Goal: Obtain resource: Obtain resource

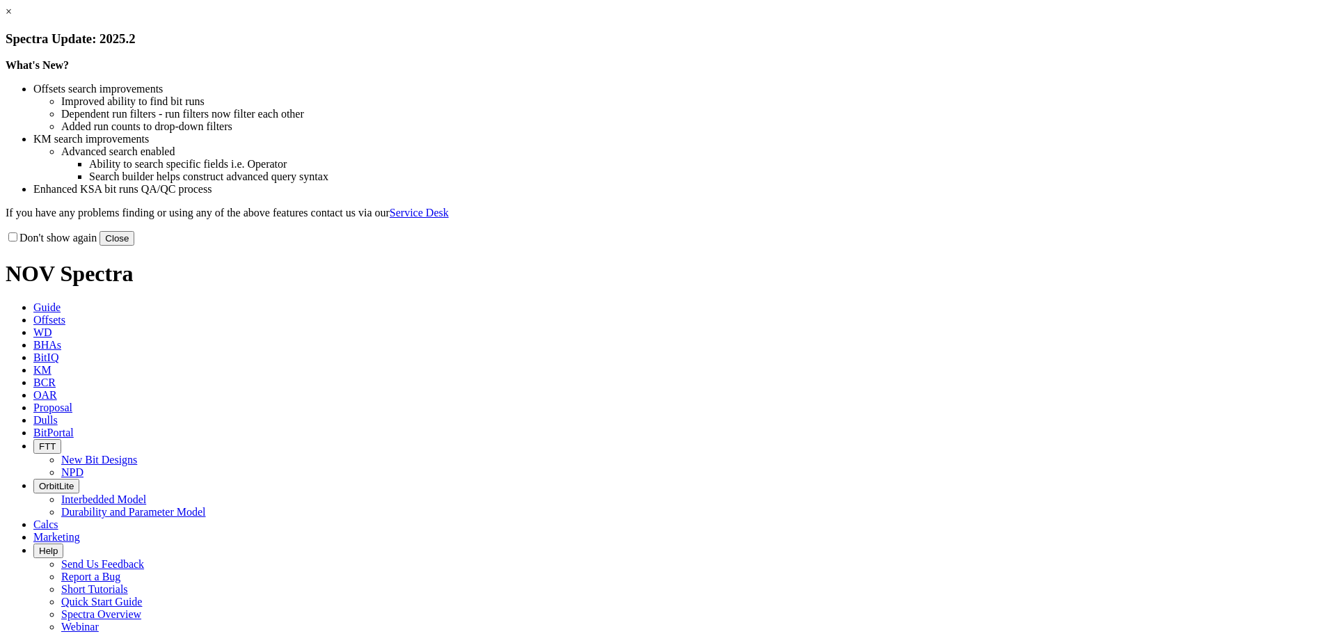
click at [134, 246] on button "Close" at bounding box center [117, 238] width 35 height 15
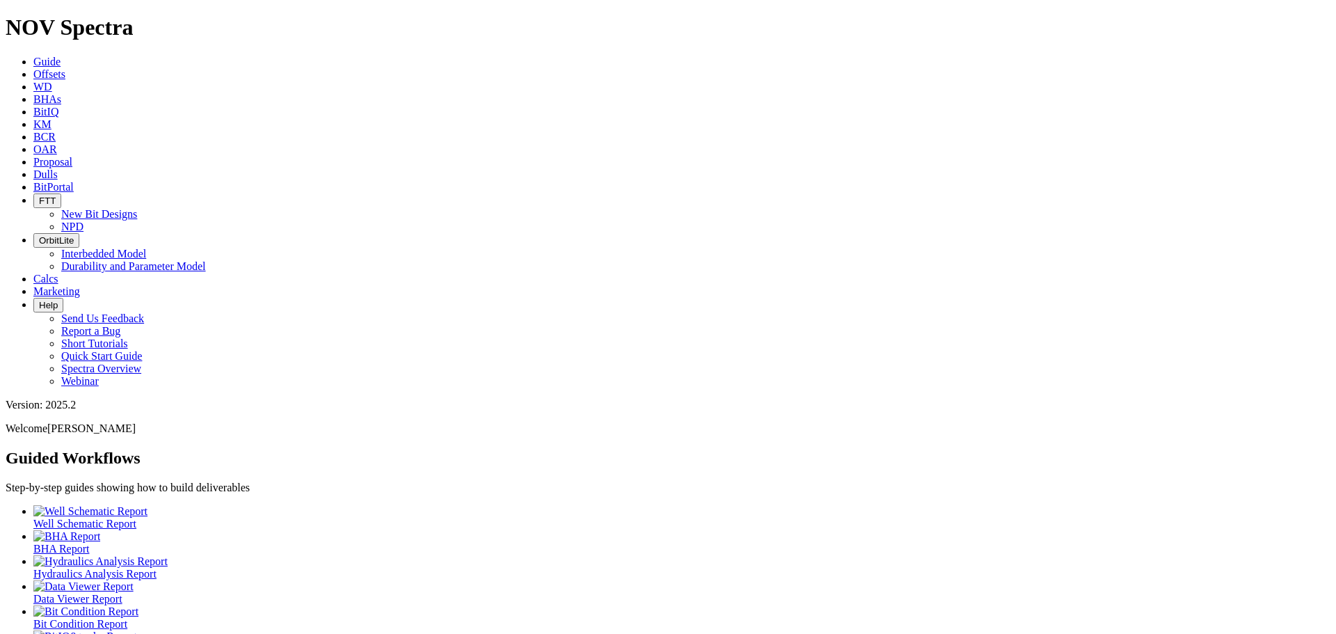
click at [65, 68] on span "Offsets" at bounding box center [49, 74] width 32 height 12
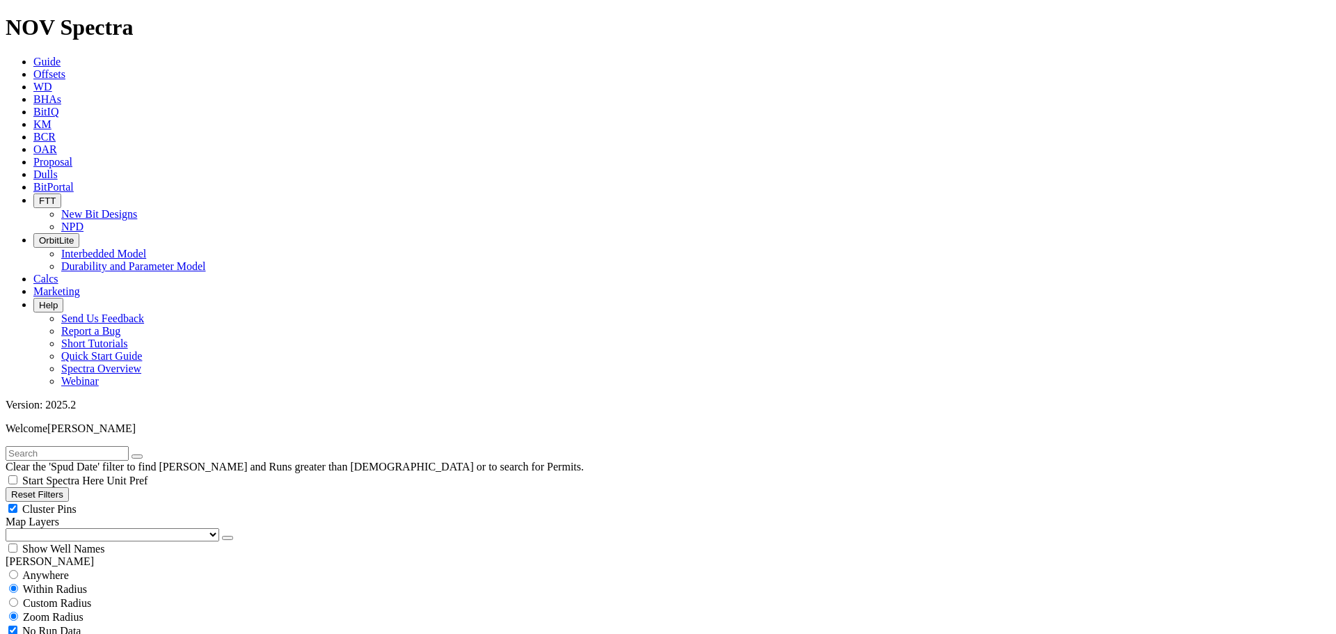
scroll to position [3137, 0]
